Goal: Transaction & Acquisition: Purchase product/service

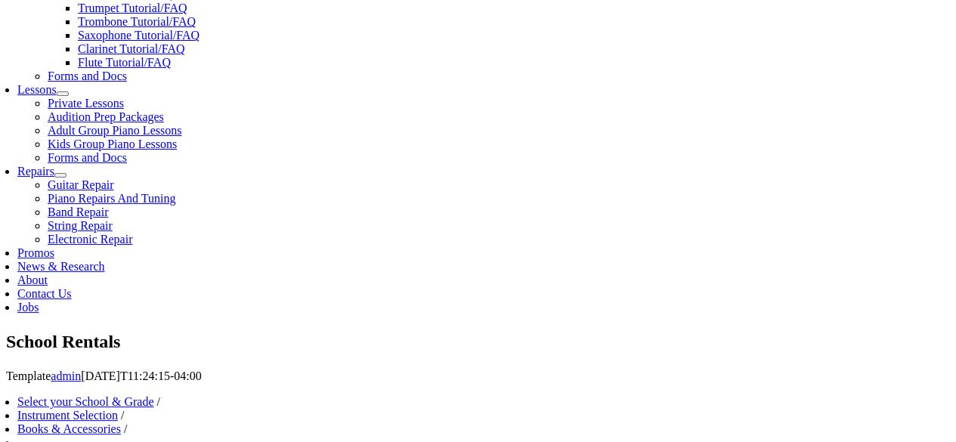
scroll to position [697, 0]
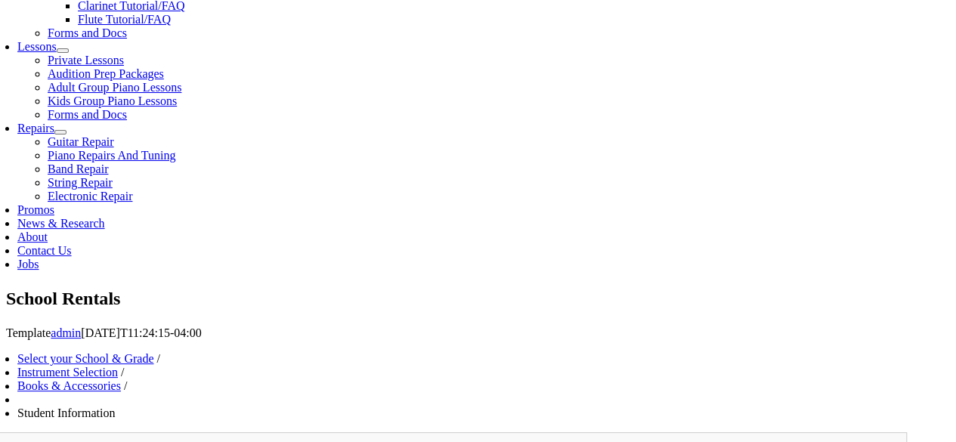
type input "ECam"
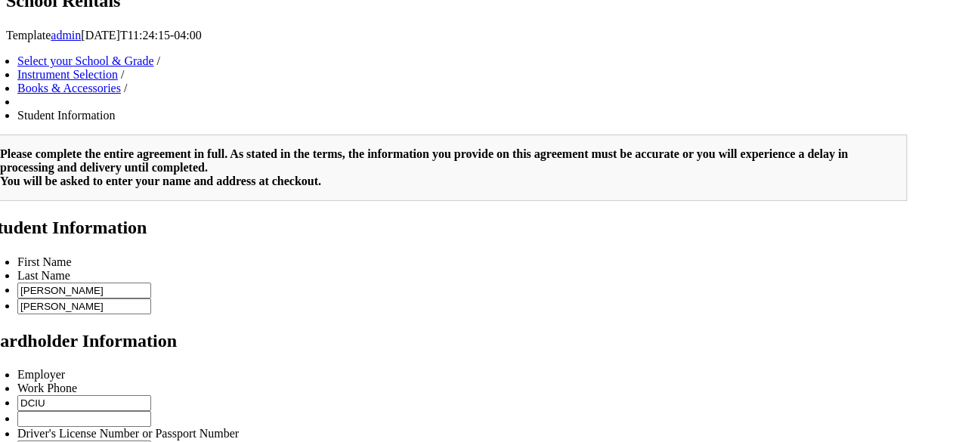
scroll to position [1176, 0]
type input "1"
type input "ECam"
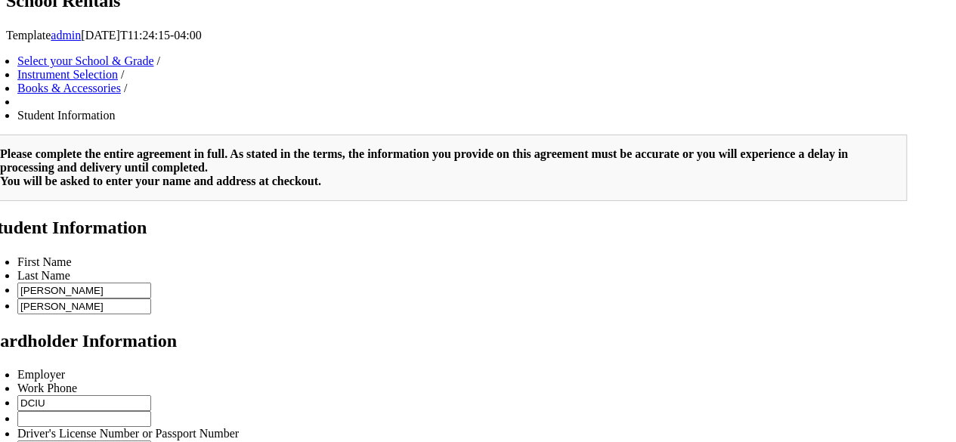
scroll to position [605, 0]
type input "2"
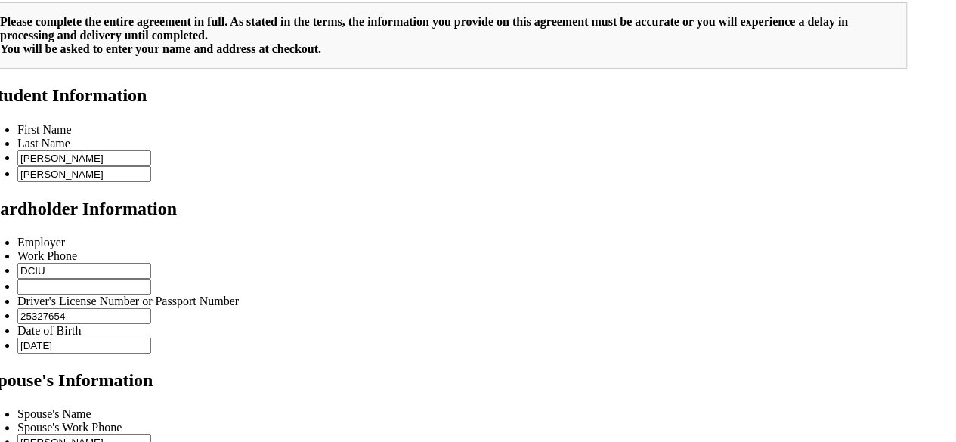
scroll to position [1128, 0]
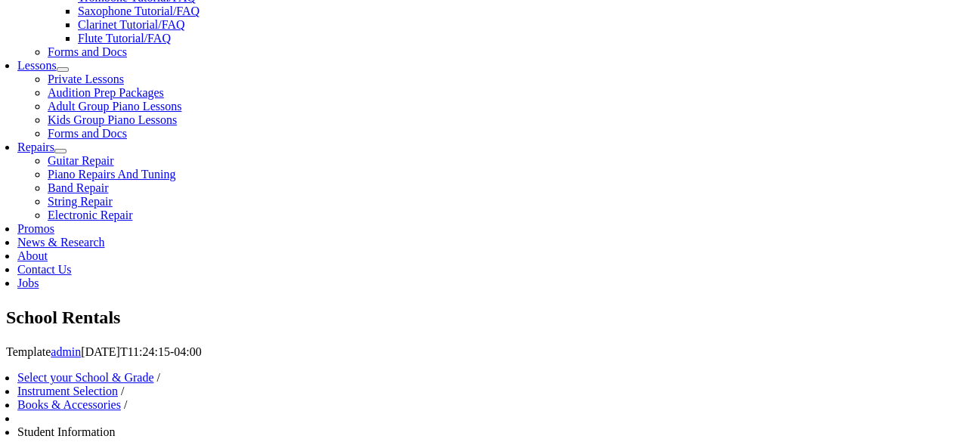
scroll to position [678, 0]
type input "6107169261"
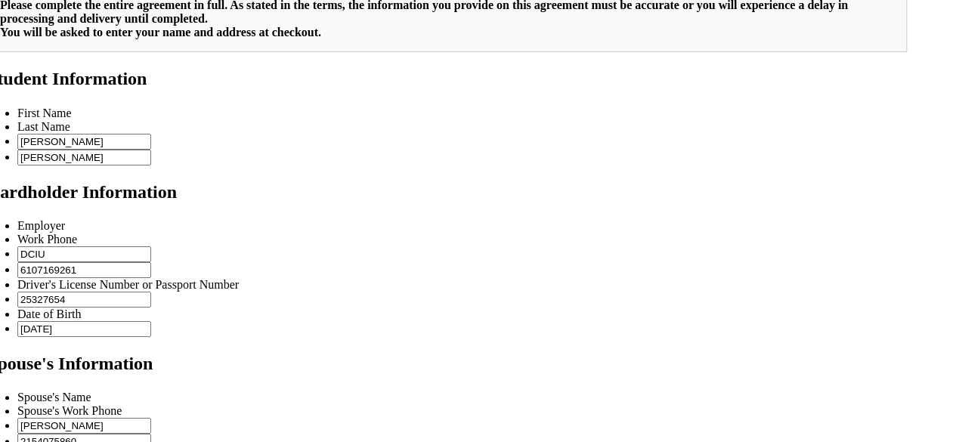
scroll to position [1146, 0]
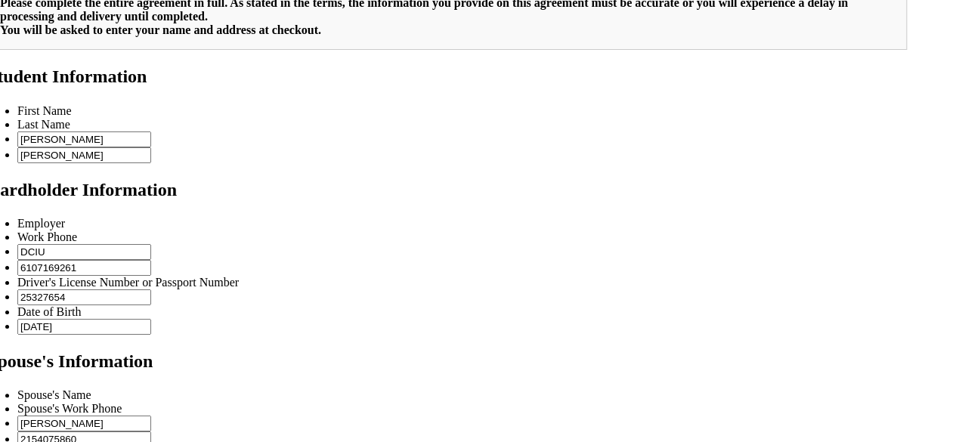
type input "2154075860"
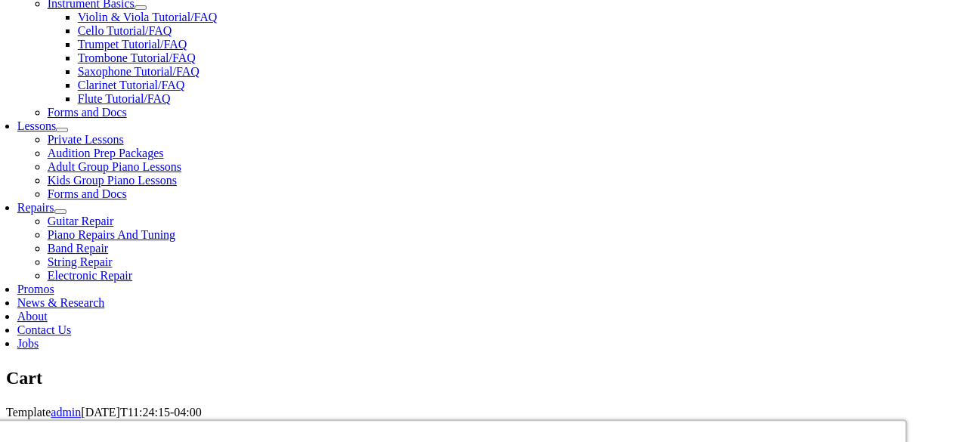
scroll to position [617, 0]
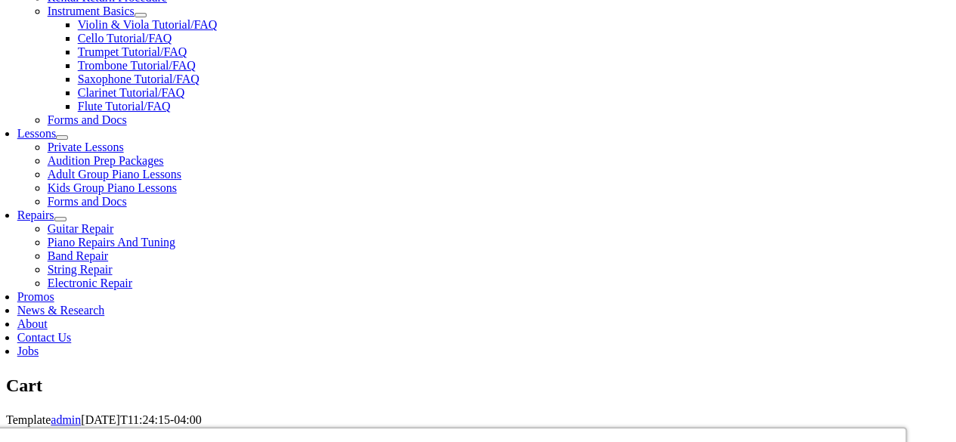
scroll to position [597, 0]
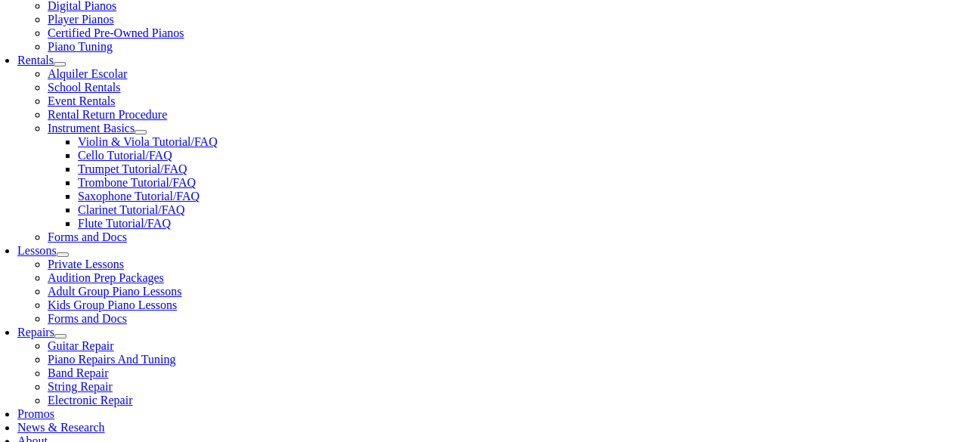
scroll to position [571, 0]
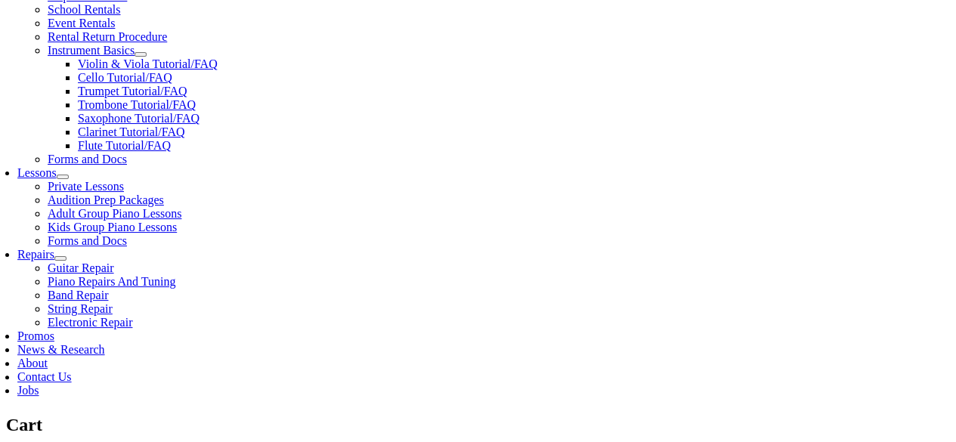
select select "PA"
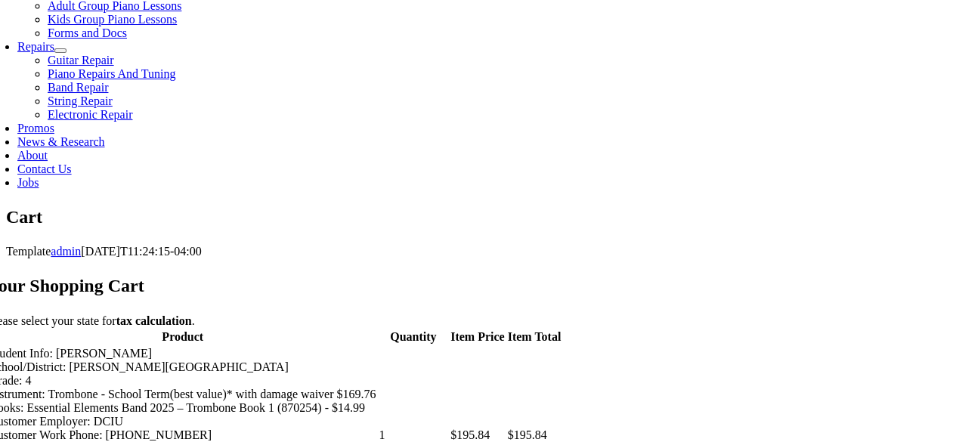
scroll to position [781, 0]
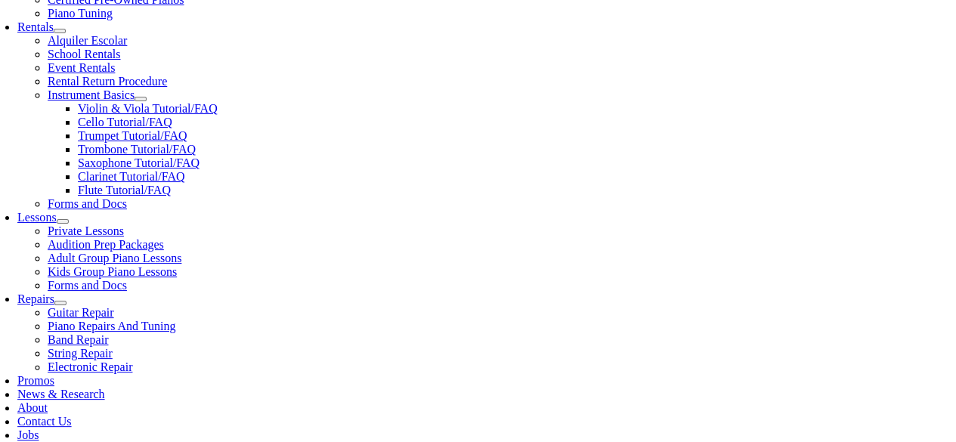
scroll to position [527, 0]
